Goal: Navigation & Orientation: Find specific page/section

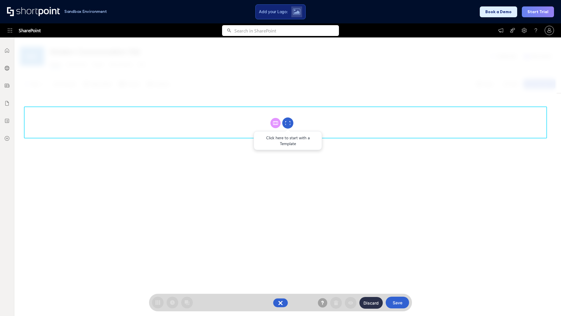
click at [288, 123] on circle at bounding box center [287, 122] width 11 height 11
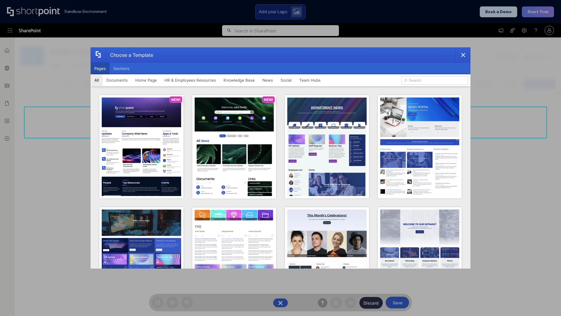
click at [100, 68] on button "Pages" at bounding box center [100, 69] width 19 height 12
type input "Documents 1"
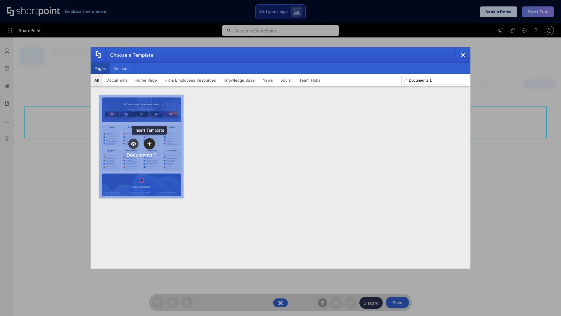
click at [149, 144] on icon "template selector" at bounding box center [149, 143] width 4 height 4
